Goal: Task Accomplishment & Management: Use online tool/utility

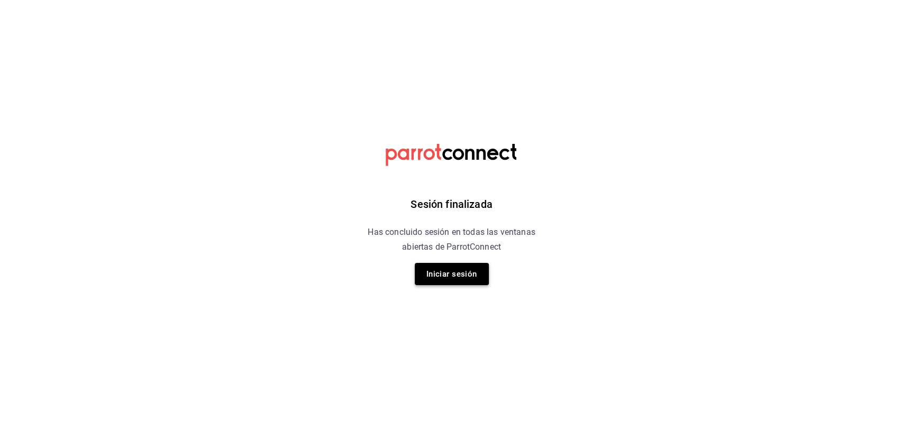
click at [473, 276] on button "Iniciar sesión" at bounding box center [452, 274] width 74 height 22
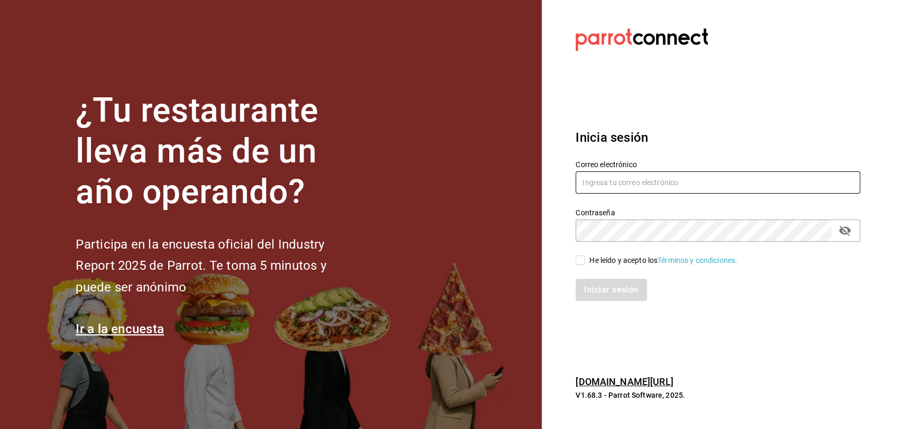
type input "admcuartoderosas@gmail.com"
click at [581, 262] on input "He leído y acepto los Términos y condiciones." at bounding box center [580, 260] width 10 height 10
checkbox input "true"
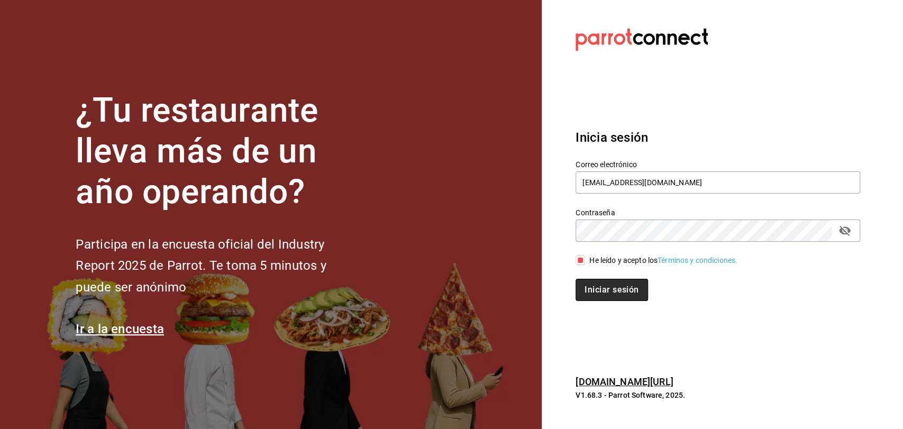
click at [596, 288] on button "Iniciar sesión" at bounding box center [611, 290] width 72 height 22
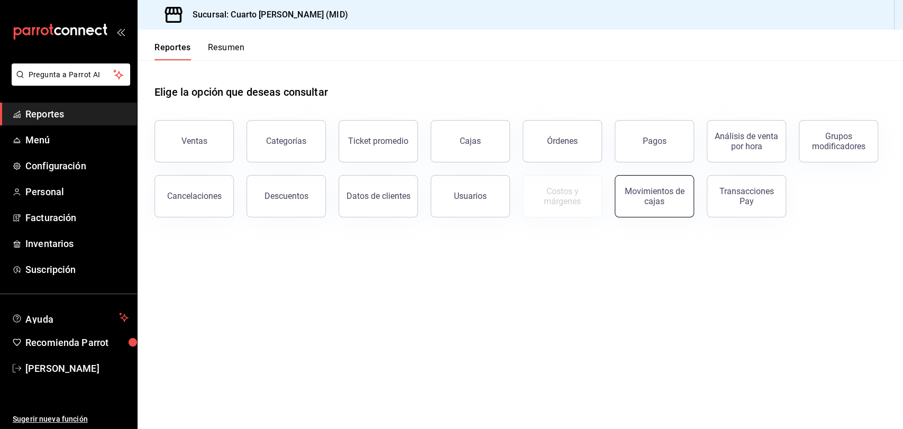
click at [664, 191] on div "Movimientos de cajas" at bounding box center [654, 196] width 66 height 20
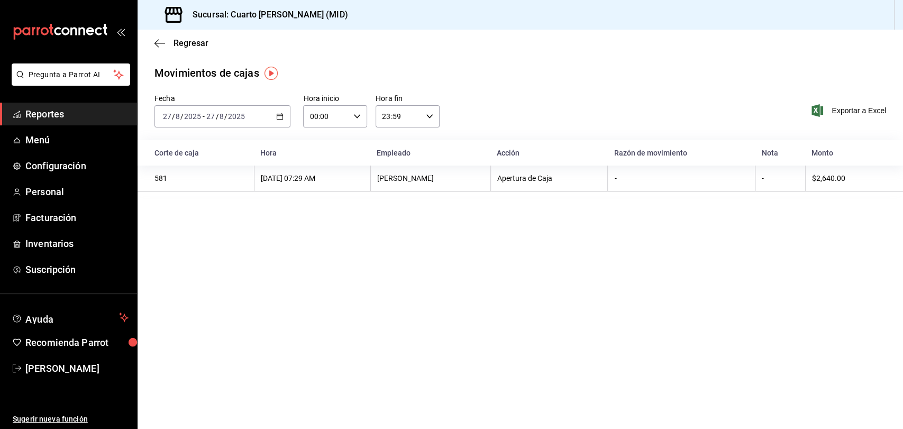
click at [238, 117] on input "2025" at bounding box center [236, 116] width 18 height 8
click at [238, 168] on span "Ayer" at bounding box center [204, 172] width 82 height 11
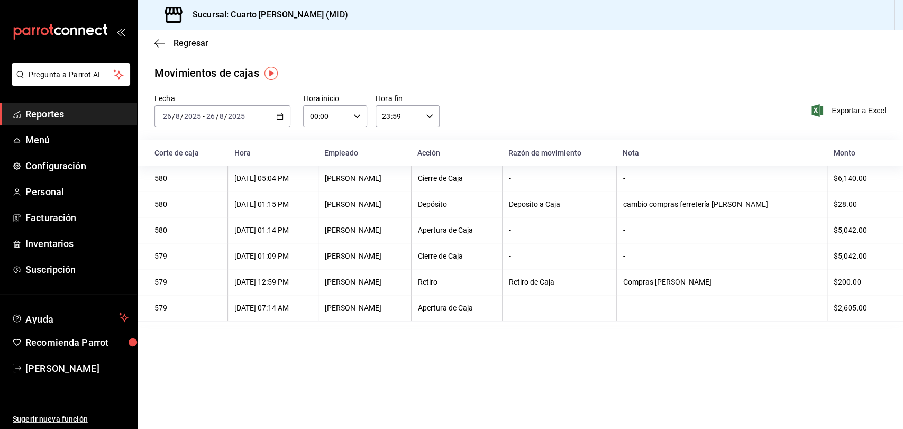
click at [280, 120] on \(Stroke\) "button" at bounding box center [280, 117] width 6 height 6
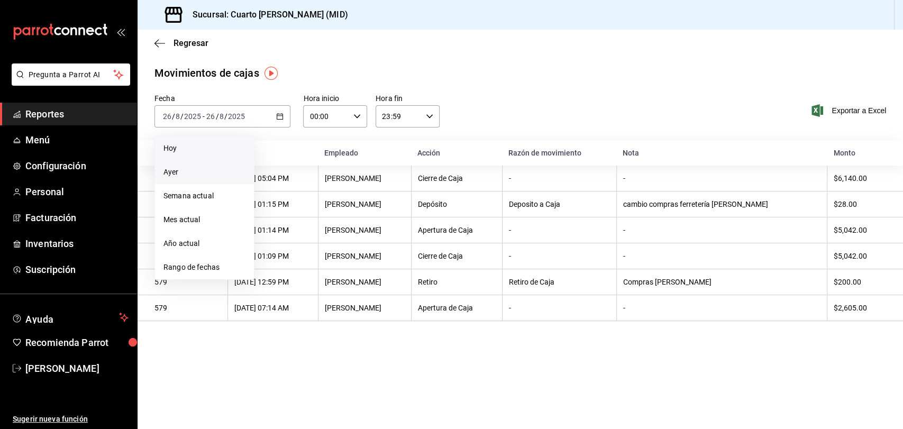
click at [234, 149] on span "Hoy" at bounding box center [204, 148] width 82 height 11
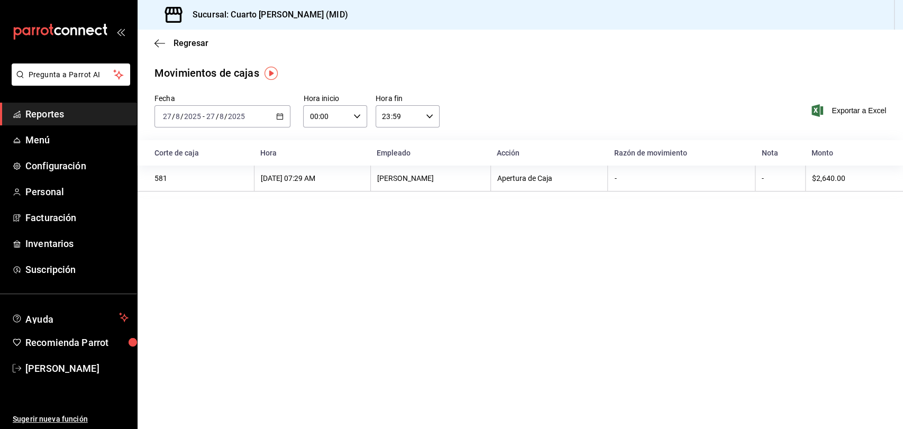
click at [255, 118] on div "[DATE] [DATE] - [DATE] [DATE]" at bounding box center [222, 116] width 136 height 22
click at [212, 163] on li "Ayer" at bounding box center [204, 172] width 99 height 24
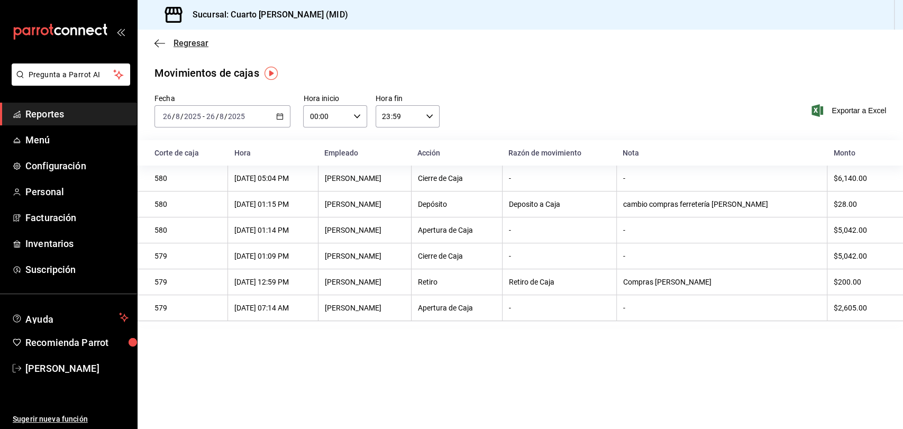
click at [163, 44] on icon "button" at bounding box center [159, 44] width 11 height 10
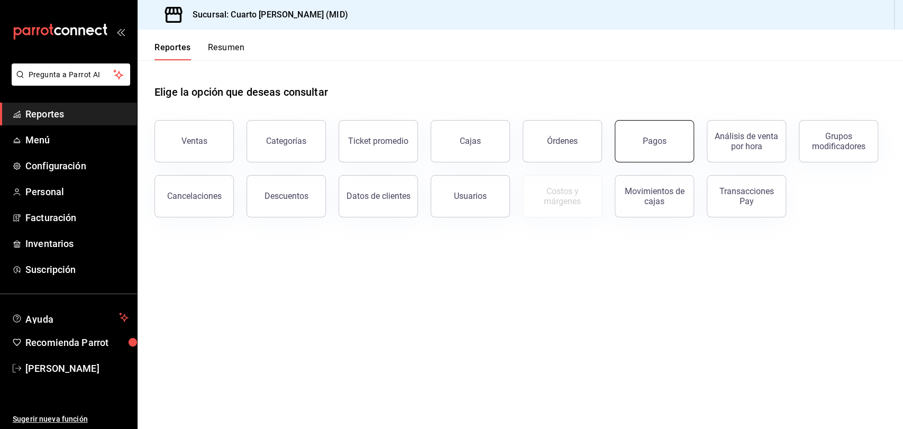
click at [680, 132] on button "Pagos" at bounding box center [653, 141] width 79 height 42
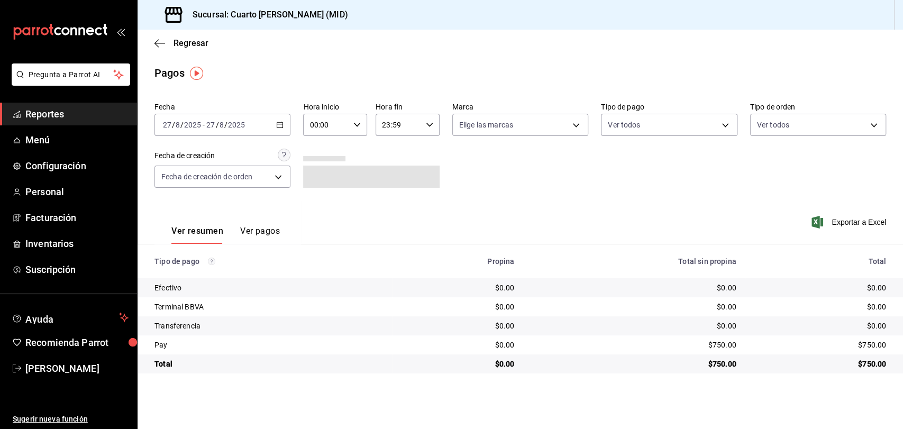
click at [237, 125] on input "2025" at bounding box center [236, 125] width 18 height 8
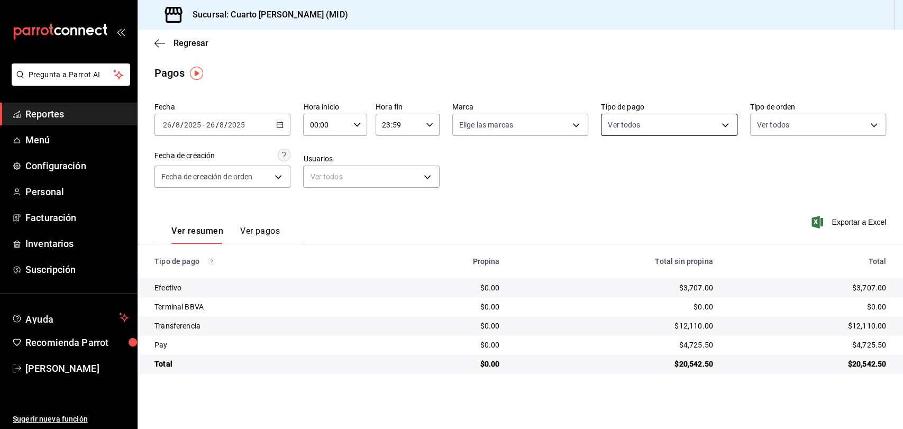
click at [655, 119] on body "Pregunta a Parrot AI Reportes Menú Configuración Personal Facturación Inventari…" at bounding box center [451, 214] width 903 height 429
click at [647, 162] on span "Ver todos" at bounding box center [646, 166] width 32 height 11
type input "087219cd-0e7e-4a58-a399-b3185a1a2963,61a8738b-0bbb-4072-bd97-4c23dc53eaea,9dabe…"
checkbox input "true"
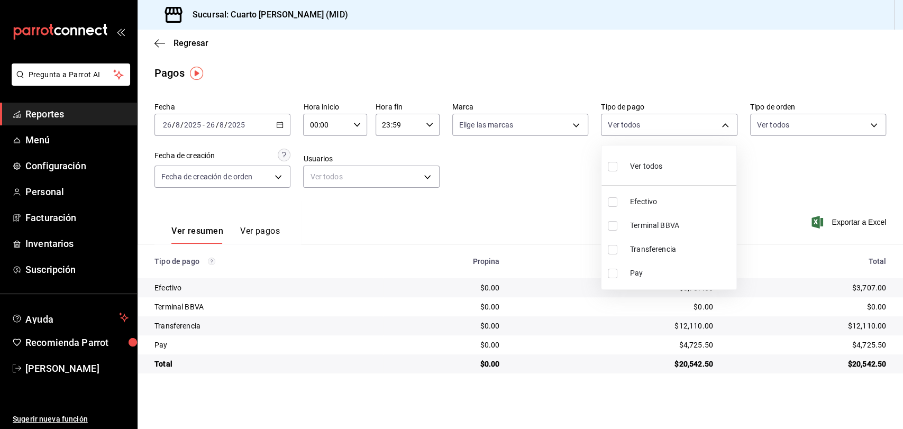
checkbox input "true"
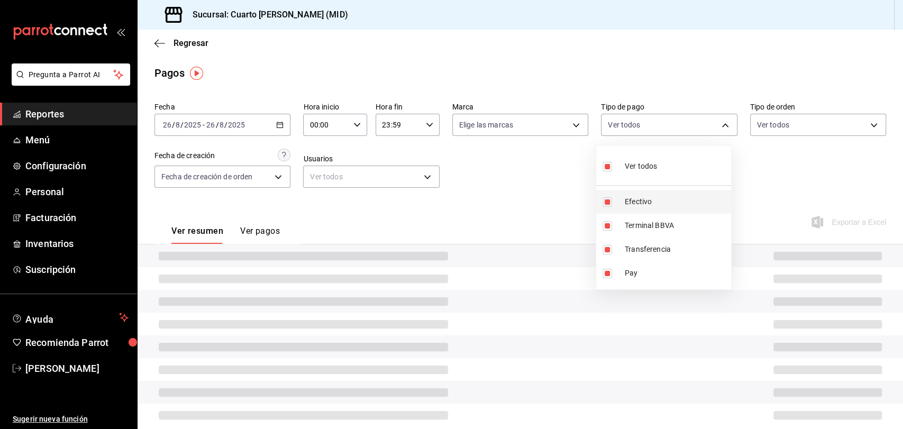
click at [641, 193] on li "Efectivo" at bounding box center [663, 202] width 135 height 24
type input "61a8738b-0bbb-4072-bd97-4c23dc53eaea,9dabe64b-508b-44c9-b7bc-1ee14ac177ef,1ecb7…"
checkbox input "false"
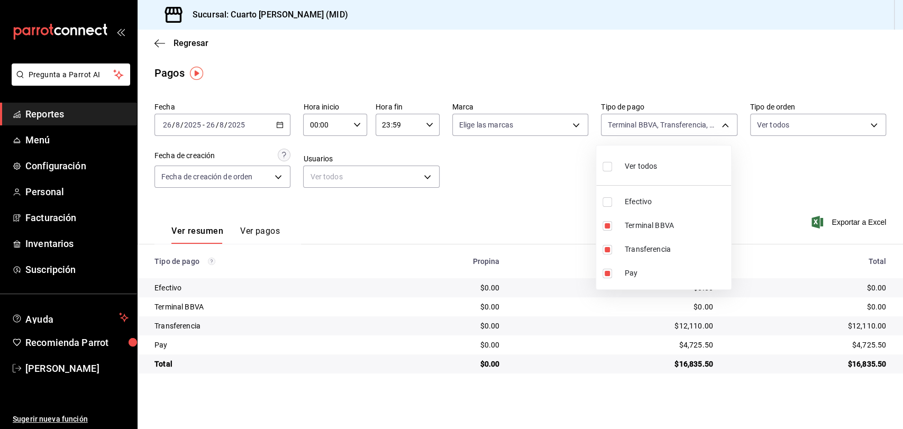
click at [554, 193] on div at bounding box center [451, 214] width 903 height 429
